Goal: Information Seeking & Learning: Learn about a topic

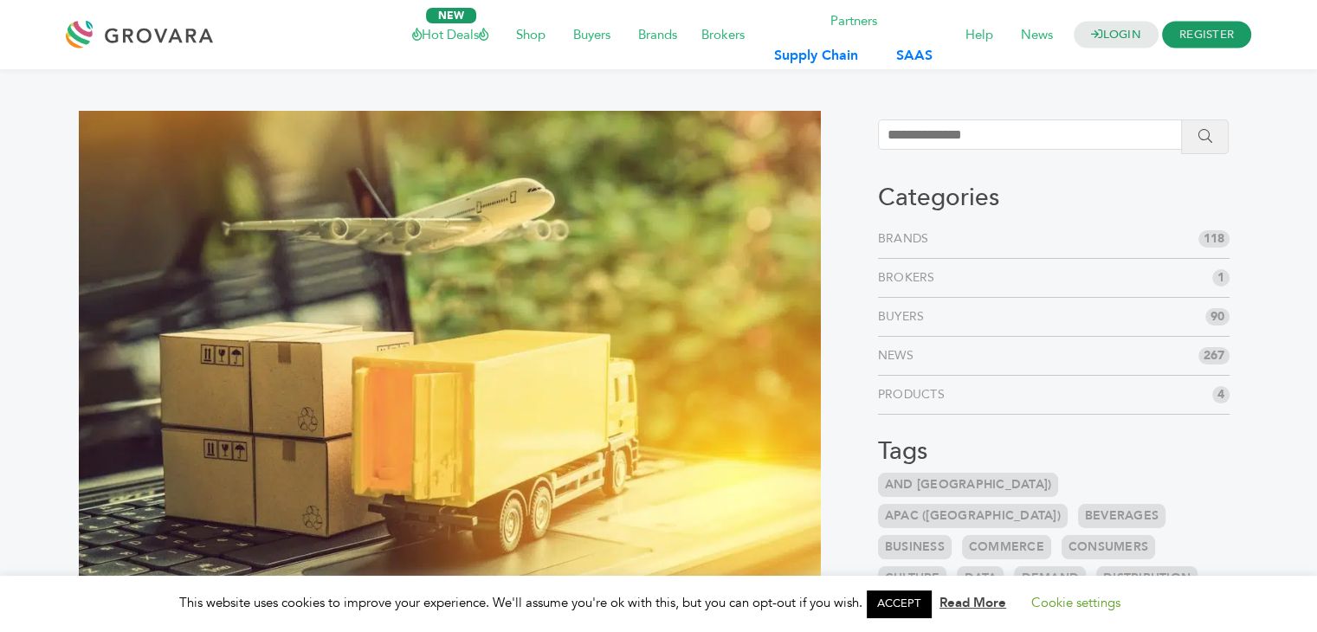
click at [120, 32] on div at bounding box center [144, 35] width 156 height 42
